Goal: Find specific page/section: Find specific page/section

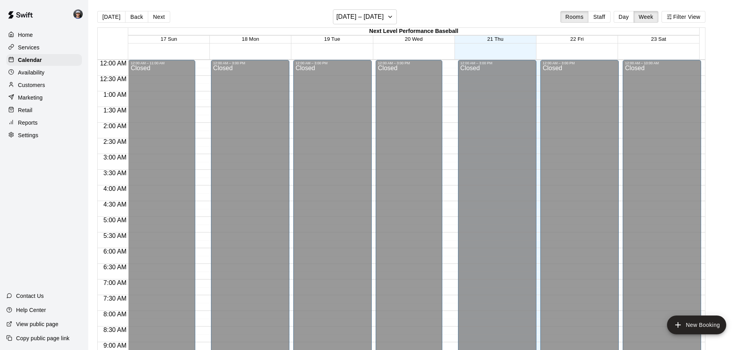
scroll to position [455, 0]
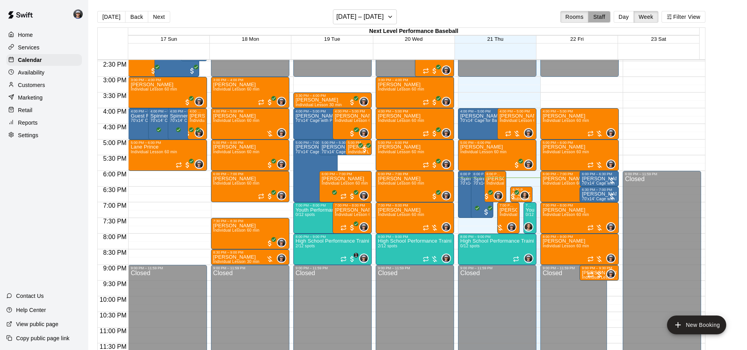
click at [605, 16] on button "Staff" at bounding box center [599, 17] width 22 height 12
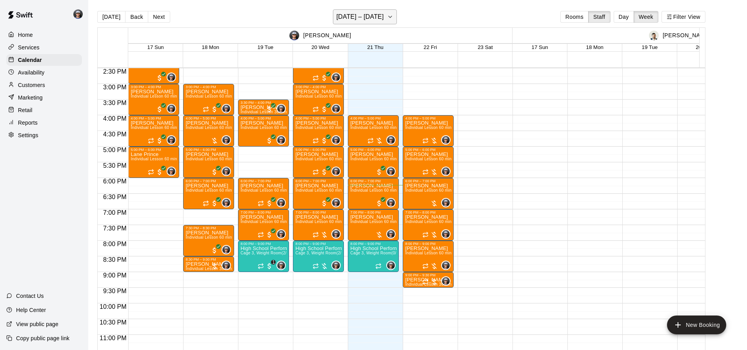
click at [379, 18] on h6 "[DATE] – [DATE]" at bounding box center [359, 16] width 47 height 11
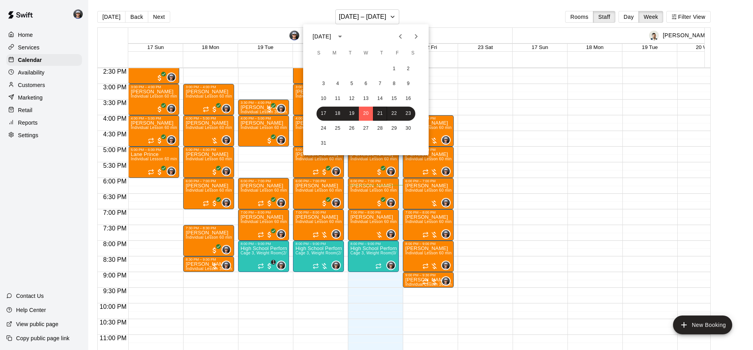
click at [628, 20] on div at bounding box center [376, 175] width 753 height 350
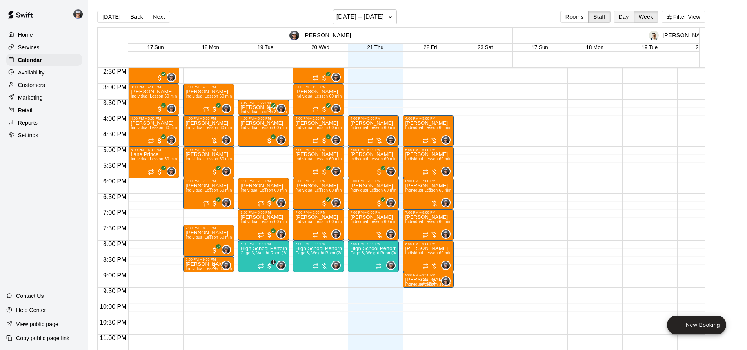
click at [628, 19] on button "Day" at bounding box center [624, 17] width 20 height 12
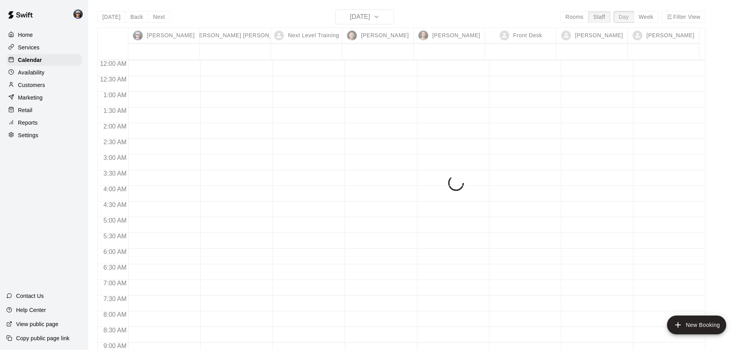
scroll to position [454, 0]
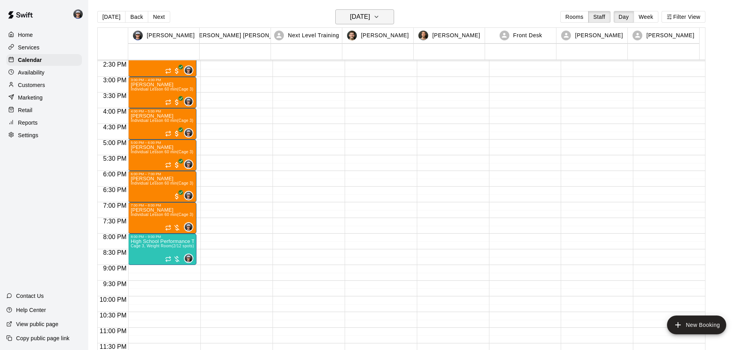
click at [380, 15] on icon "button" at bounding box center [376, 16] width 6 height 9
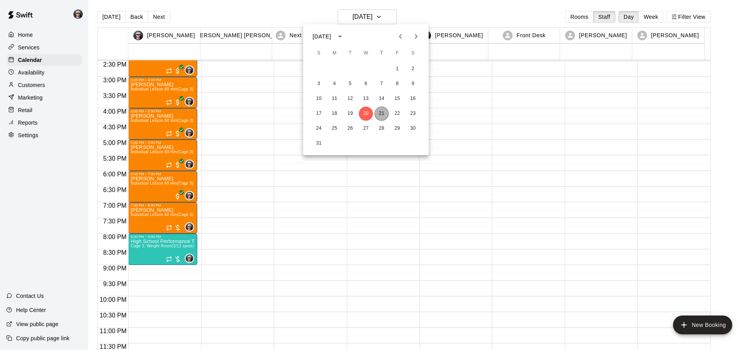
click at [386, 115] on button "21" at bounding box center [382, 114] width 14 height 14
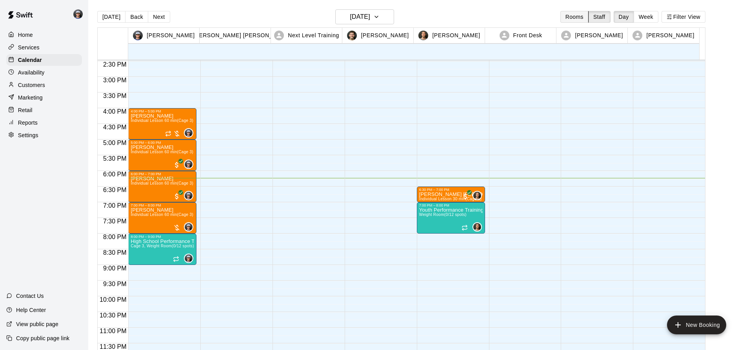
click at [648, 17] on button "Week" at bounding box center [646, 17] width 25 height 12
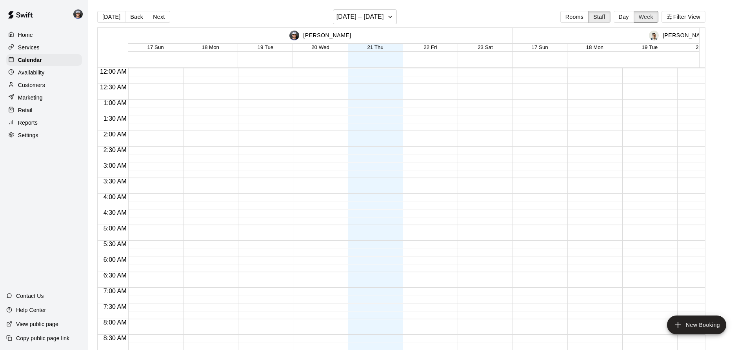
scroll to position [468, 0]
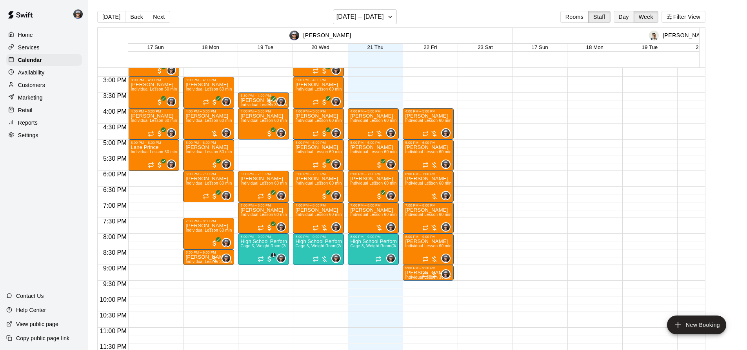
click at [629, 13] on button "Day" at bounding box center [624, 17] width 20 height 12
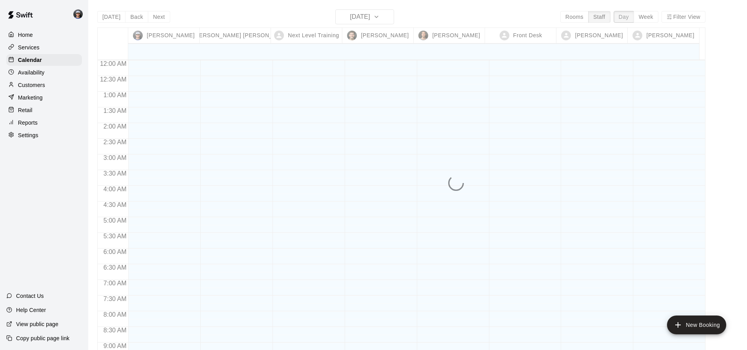
scroll to position [454, 0]
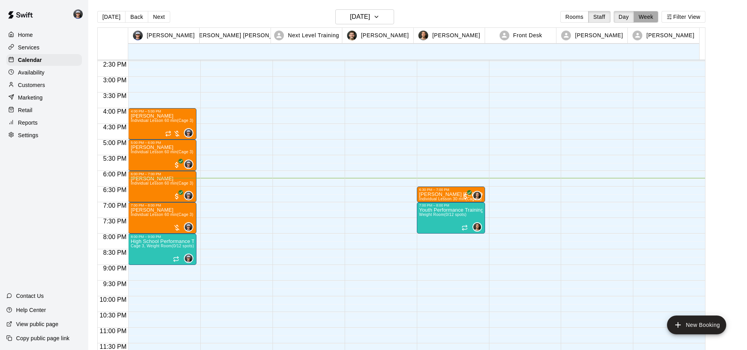
click at [647, 16] on button "Week" at bounding box center [646, 17] width 25 height 12
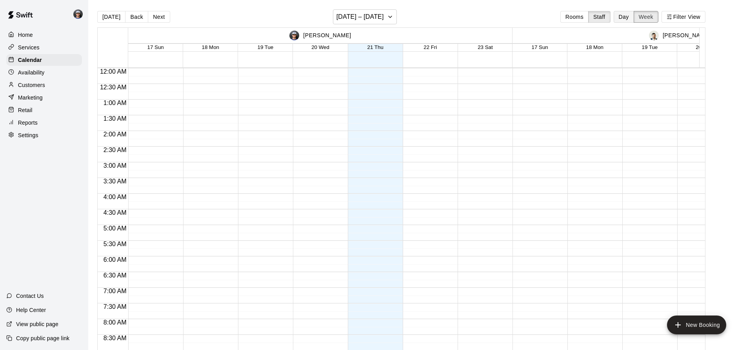
scroll to position [468, 0]
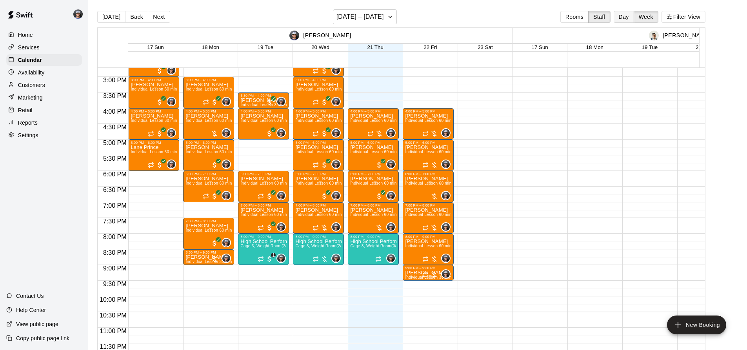
click at [627, 16] on button "Day" at bounding box center [624, 17] width 20 height 12
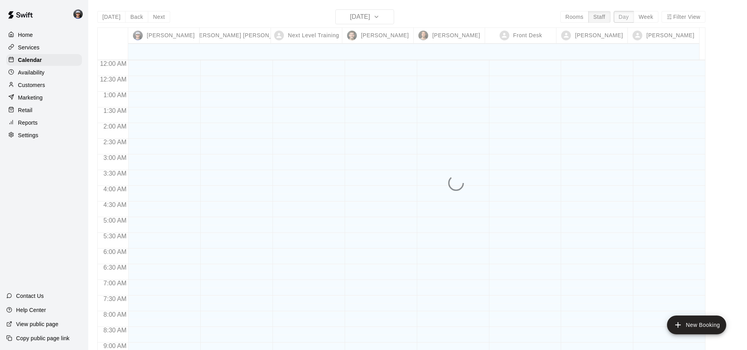
scroll to position [454, 0]
